Goal: Information Seeking & Learning: Understand process/instructions

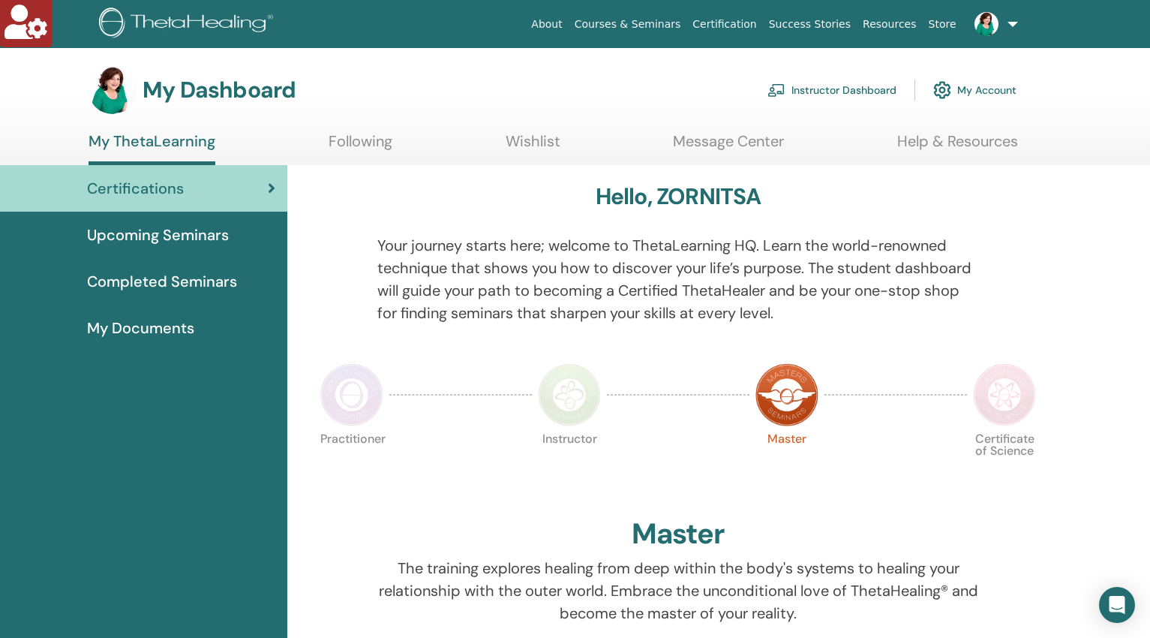
click at [847, 92] on link "Instructor Dashboard" at bounding box center [832, 90] width 129 height 33
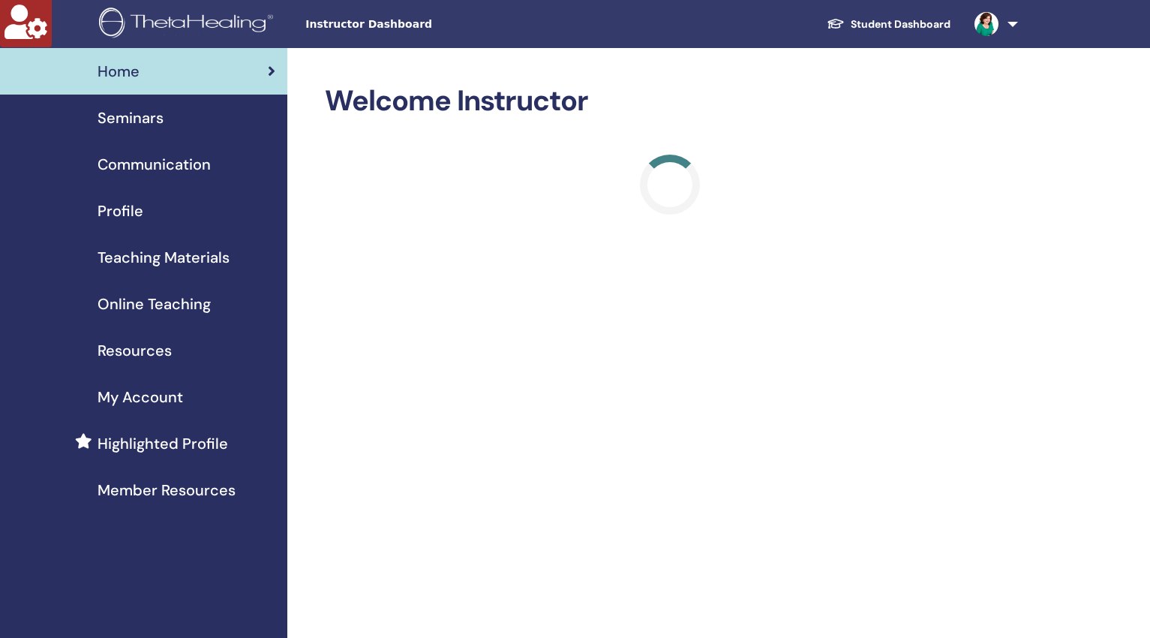
click at [170, 308] on span "Online Teaching" at bounding box center [154, 304] width 113 height 23
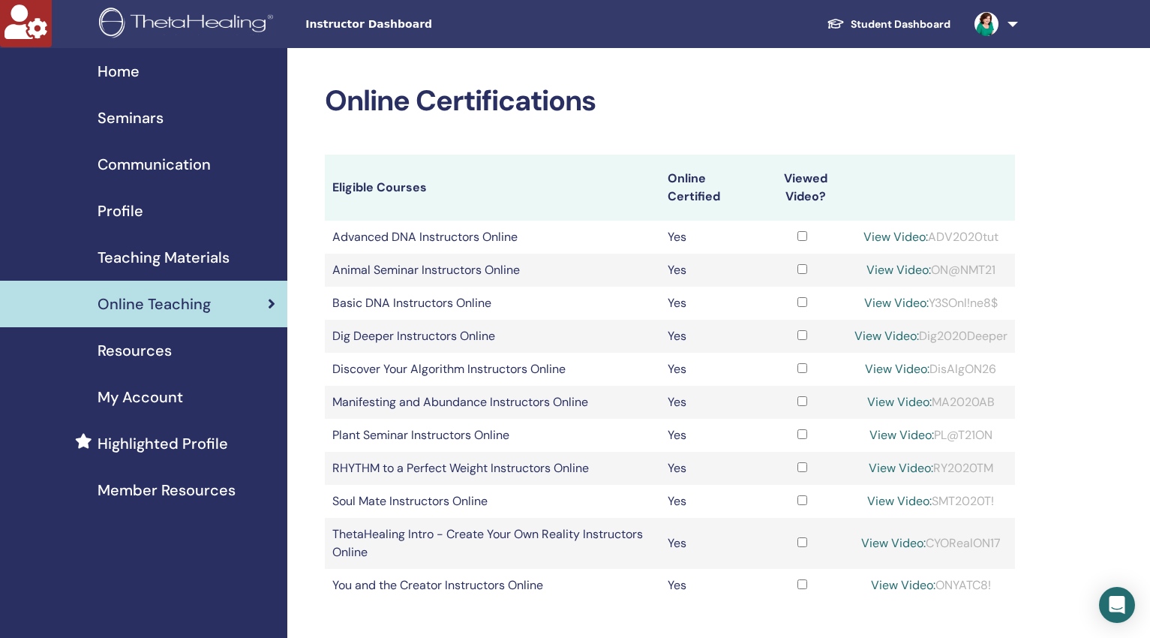
click at [882, 367] on link "View Video:" at bounding box center [897, 369] width 65 height 16
copy div "DisAlgON26"
drag, startPoint x: 998, startPoint y: 369, endPoint x: 932, endPoint y: 371, distance: 66.1
click at [932, 371] on div "View Video: DisAlgON26" at bounding box center [931, 369] width 153 height 18
click at [909, 371] on link "View Video:" at bounding box center [897, 369] width 65 height 16
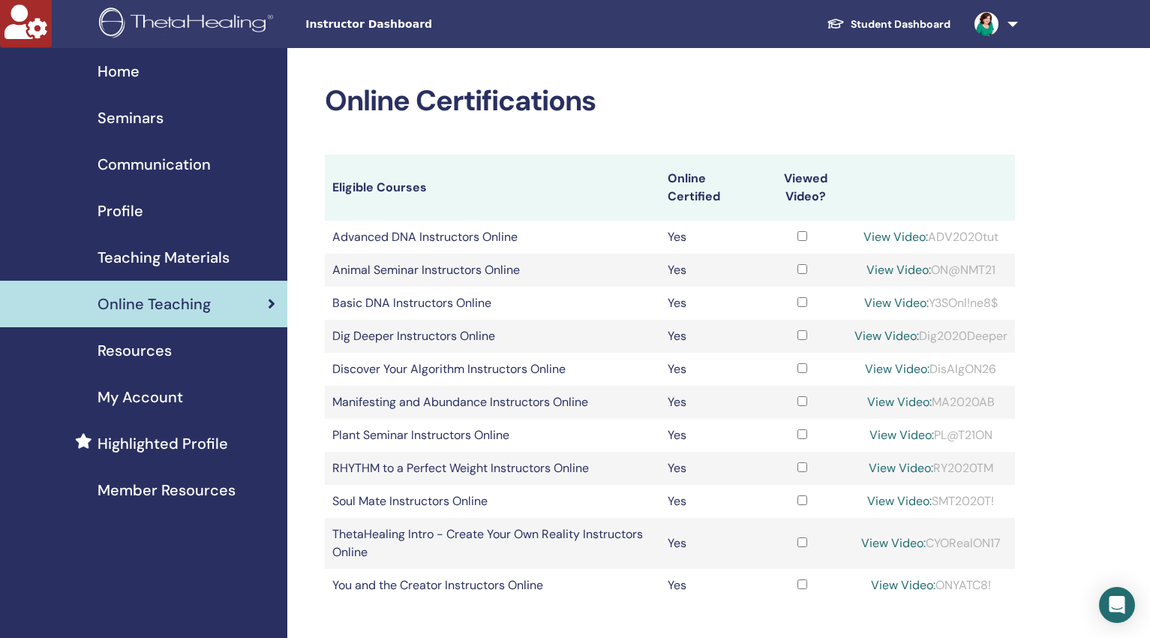
copy div "Y3SOnl!ne8$"
drag, startPoint x: 1006, startPoint y: 302, endPoint x: 929, endPoint y: 305, distance: 76.6
click at [929, 305] on div "View Video: Y3SOnl!ne8$" at bounding box center [931, 303] width 153 height 18
click at [894, 302] on link "View Video:" at bounding box center [896, 303] width 65 height 16
